Goal: Task Accomplishment & Management: Manage account settings

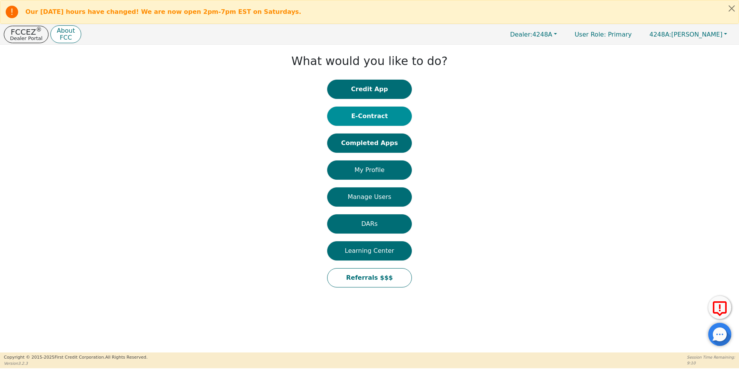
click at [369, 116] on button "E-Contract" at bounding box center [369, 116] width 85 height 19
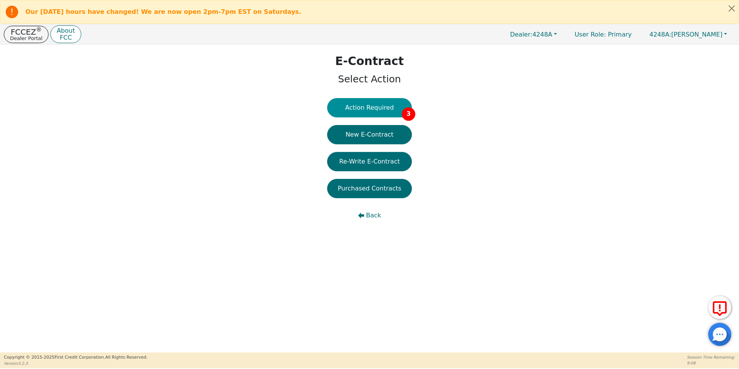
click at [367, 112] on button "Action Required 3" at bounding box center [369, 107] width 85 height 19
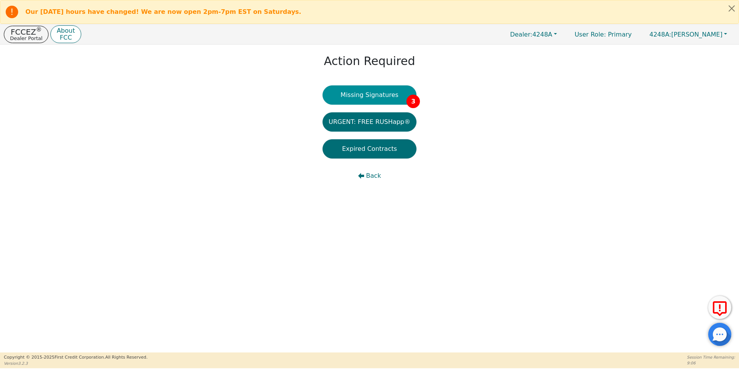
click at [360, 99] on button "Missing Signatures 3" at bounding box center [370, 94] width 94 height 19
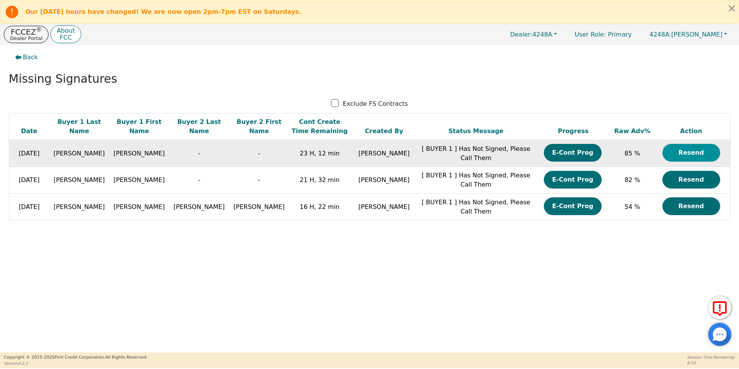
click at [685, 151] on button "Resend" at bounding box center [691, 153] width 58 height 18
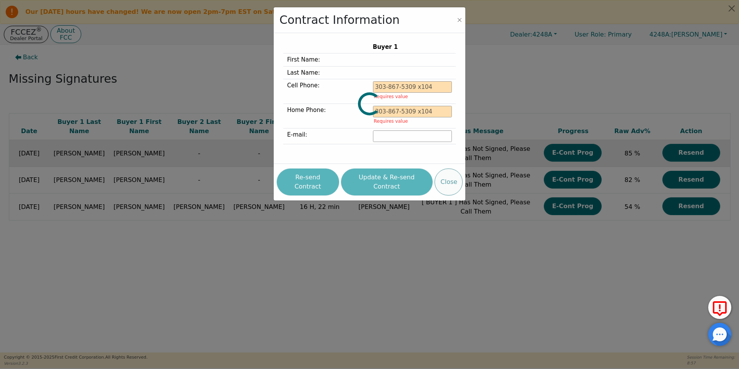
type input "[PHONE_NUMBER]"
type input "[EMAIL_ADDRESS][DOMAIN_NAME]"
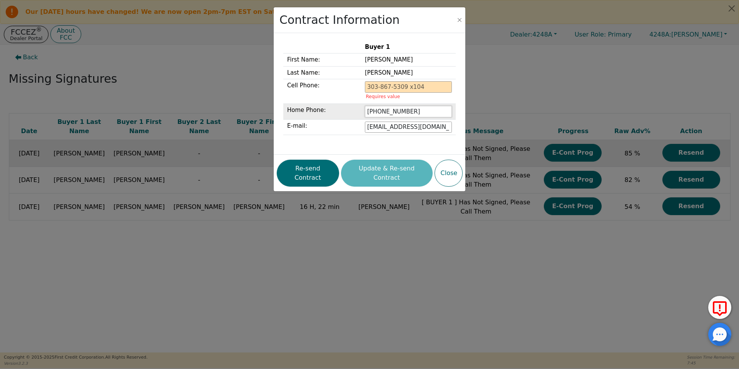
click at [429, 114] on input "[PHONE_NUMBER]" at bounding box center [408, 112] width 87 height 12
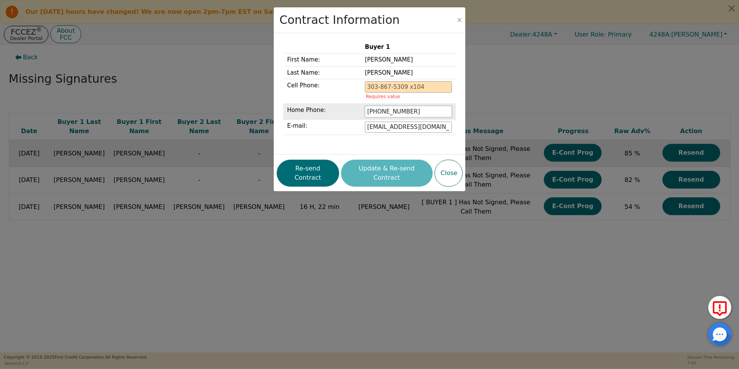
click at [429, 114] on input "[PHONE_NUMBER]" at bounding box center [408, 112] width 87 height 12
click at [399, 86] on input "tel" at bounding box center [408, 87] width 87 height 12
paste input "[PHONE_NUMBER]"
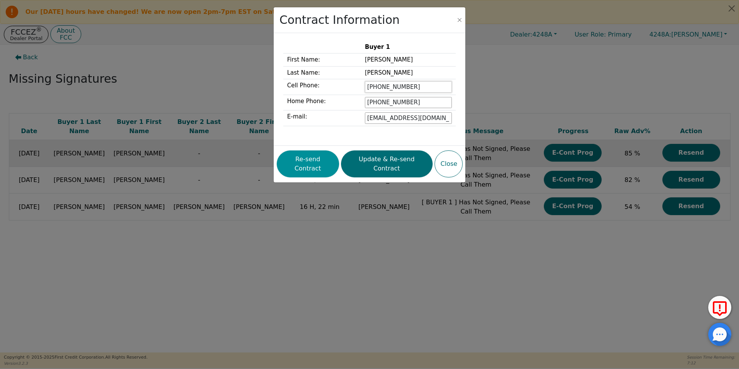
type input "[PHONE_NUMBER]"
click at [330, 161] on button "Re-send Contract" at bounding box center [308, 163] width 62 height 27
